Goal: Navigation & Orientation: Find specific page/section

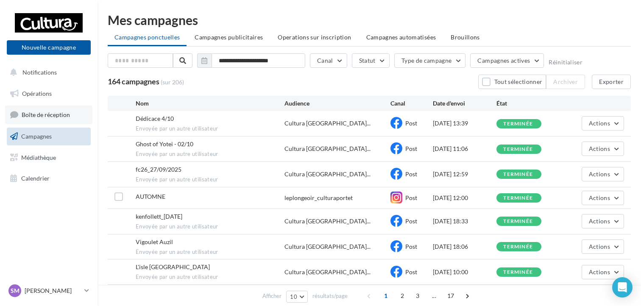
click at [47, 111] on span "Boîte de réception" at bounding box center [46, 114] width 48 height 7
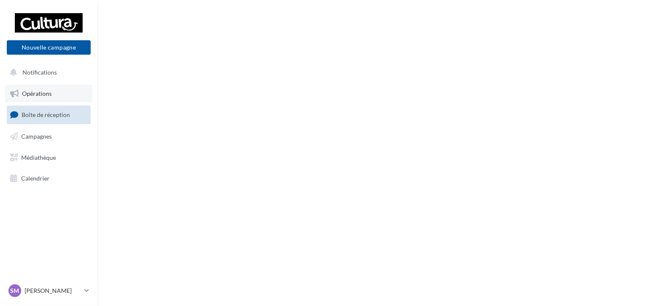
click at [42, 97] on link "Opérations" at bounding box center [48, 94] width 87 height 18
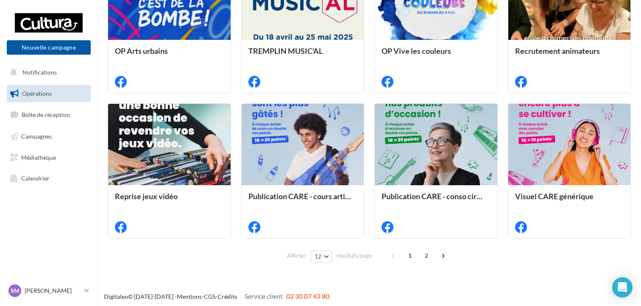
scroll to position [435, 0]
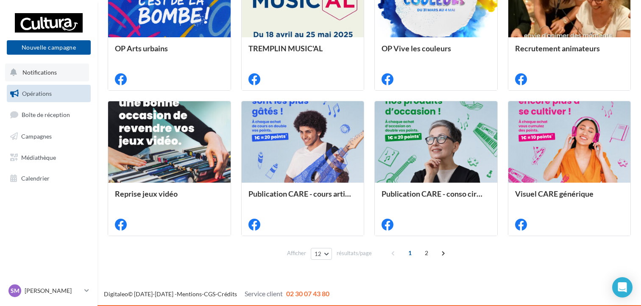
click at [45, 73] on span "Notifications" at bounding box center [39, 72] width 34 height 7
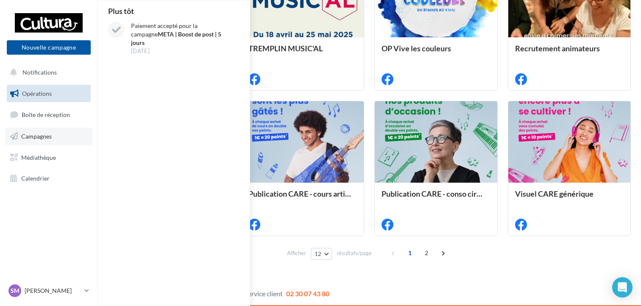
click at [34, 134] on span "Campagnes" at bounding box center [36, 136] width 31 height 7
